Goal: Find specific page/section: Find specific page/section

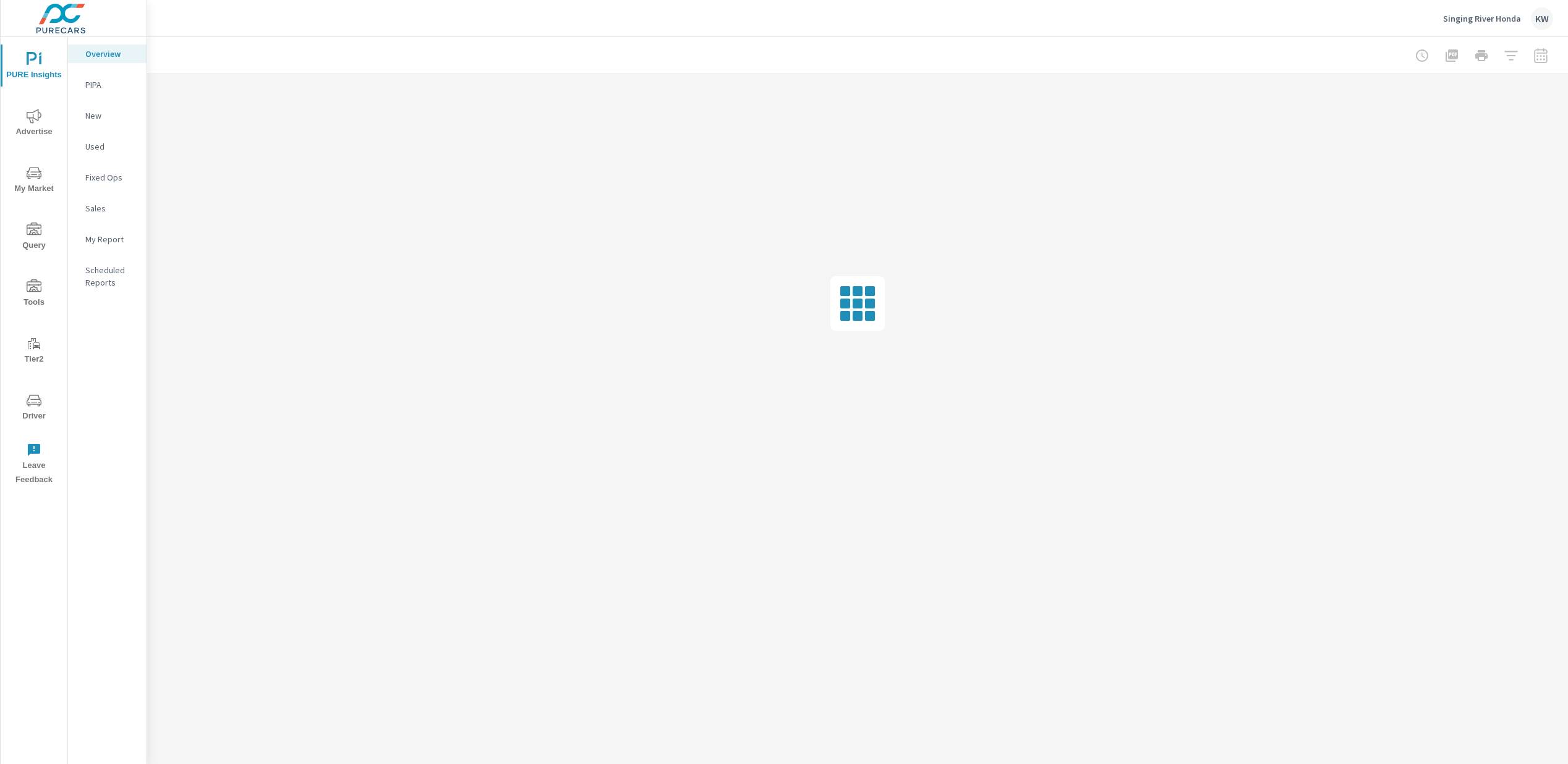
click at [32, 415] on span "Driver" at bounding box center [34, 408] width 60 height 30
click at [34, 405] on icon "nav menu" at bounding box center [34, 401] width 15 height 15
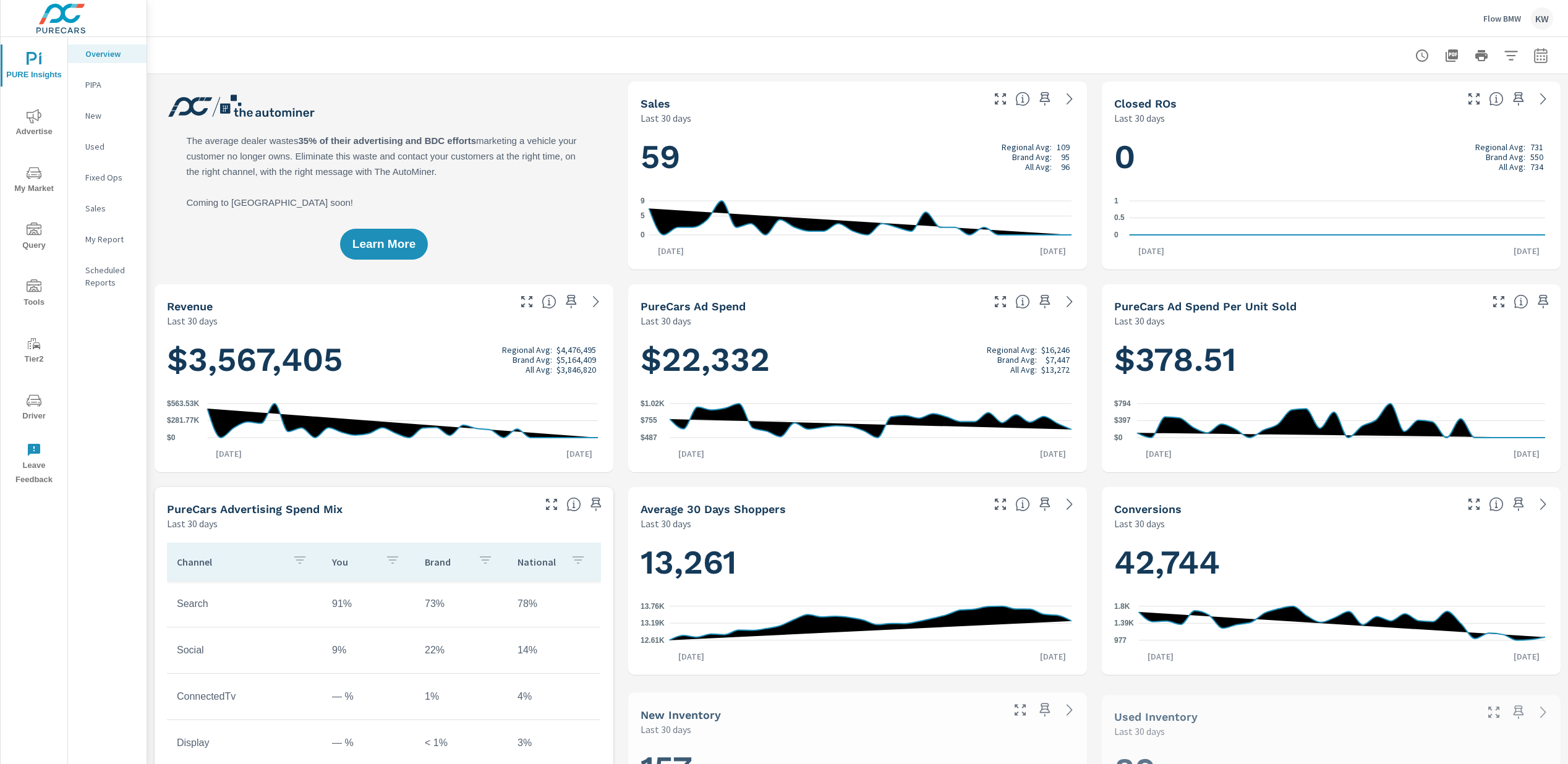
scroll to position [1, 0]
click at [31, 411] on span "Driver" at bounding box center [34, 408] width 60 height 30
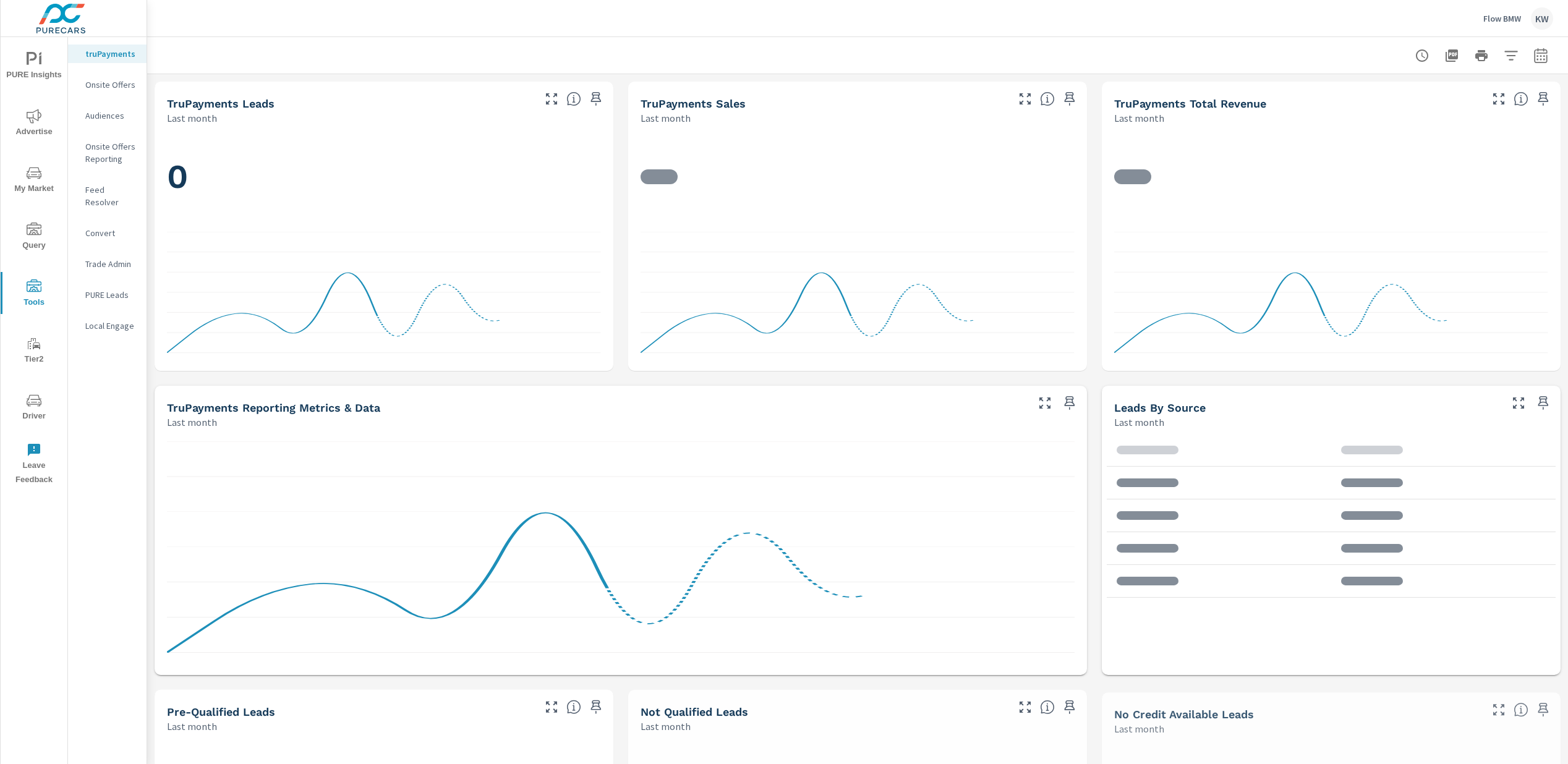
click at [119, 186] on p "Feed Resolver" at bounding box center [111, 195] width 51 height 24
